Goal: Transaction & Acquisition: Subscribe to service/newsletter

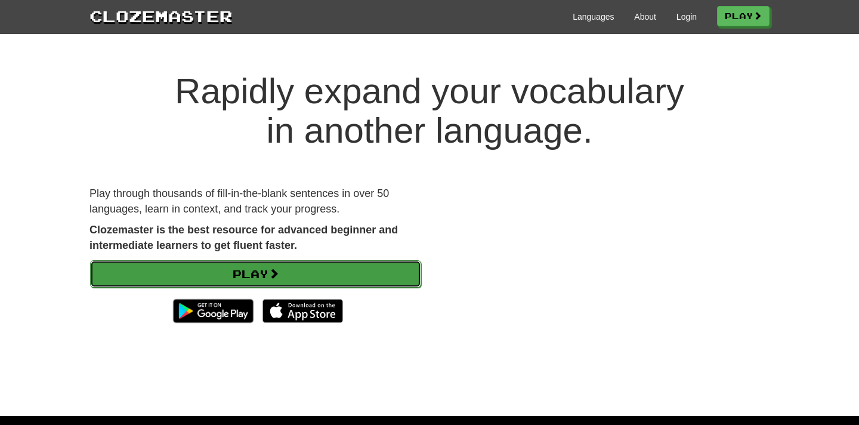
click at [411, 261] on link "Play" at bounding box center [255, 273] width 331 height 27
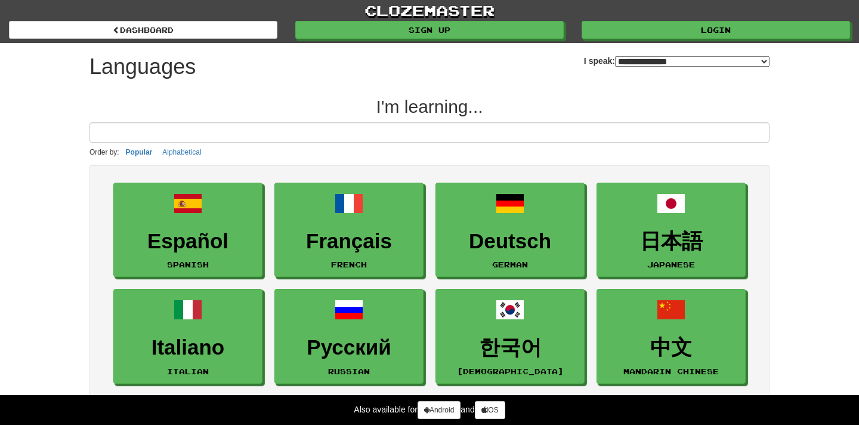
select select "*******"
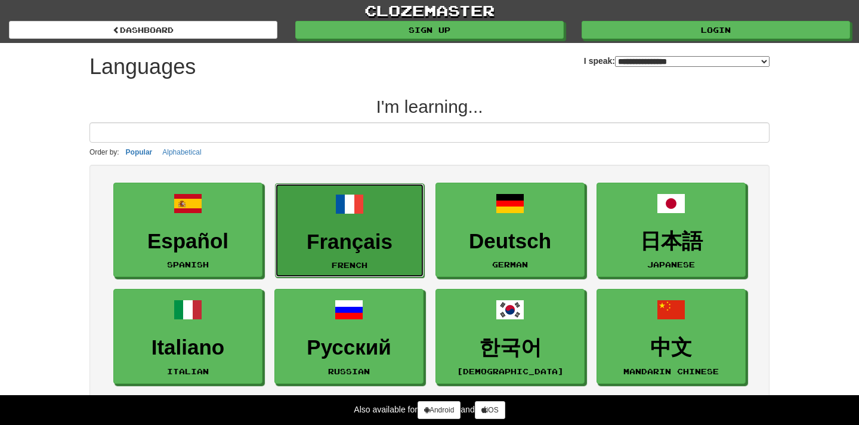
click at [404, 228] on link "Français French" at bounding box center [349, 230] width 149 height 95
